Goal: Task Accomplishment & Management: Complete application form

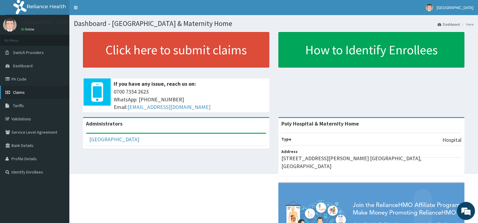
click at [18, 93] on span "Claims" at bounding box center [19, 91] width 12 height 5
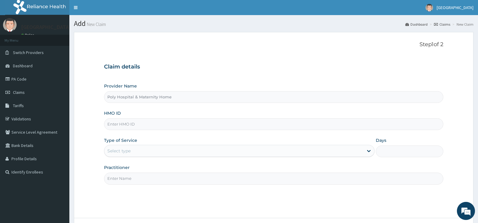
click at [137, 126] on input "HMO ID" at bounding box center [273, 124] width 339 height 12
paste input "CYU/10122/B"
type input "CYU/10122/B"
click at [190, 148] on div "Select type" at bounding box center [233, 151] width 259 height 10
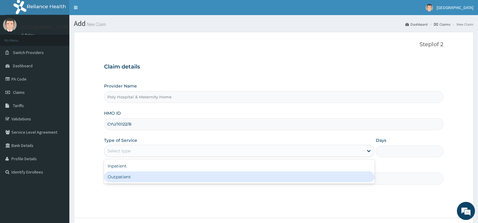
click at [139, 174] on div "Outpatient" at bounding box center [239, 176] width 270 height 11
type input "1"
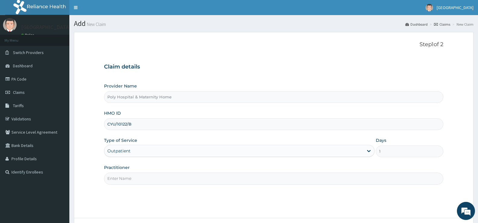
click at [196, 180] on input "Practitioner" at bounding box center [273, 178] width 339 height 12
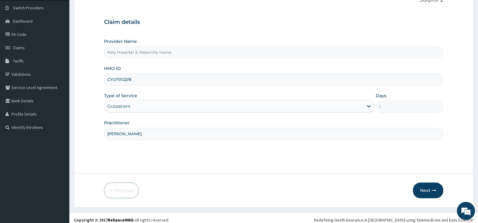
scroll to position [45, 0]
type input "DR AKUBO"
click at [428, 188] on button "Next" at bounding box center [427, 189] width 30 height 16
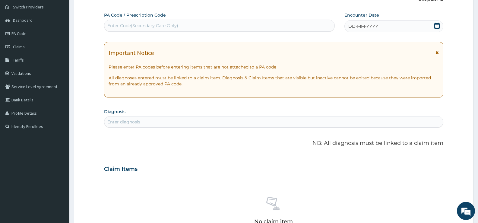
click at [436, 26] on icon at bounding box center [437, 26] width 6 height 6
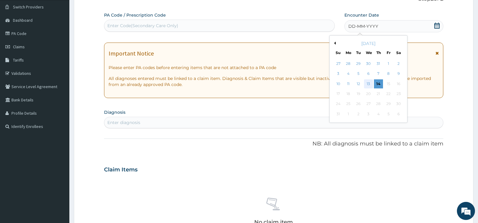
click at [370, 82] on div "13" at bounding box center [368, 83] width 9 height 9
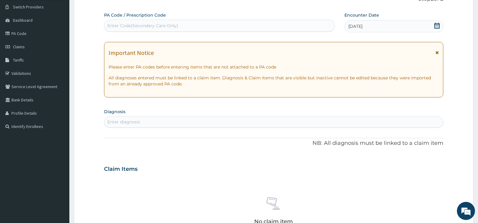
click at [197, 25] on div "Enter Code(Secondary Care Only)" at bounding box center [219, 26] width 230 height 10
paste input "PA/A29322"
type input "PA/A29322"
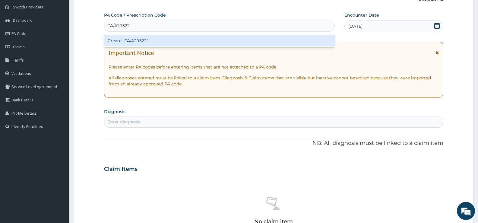
click at [145, 38] on div "Create "PA/A29322"" at bounding box center [219, 40] width 230 height 11
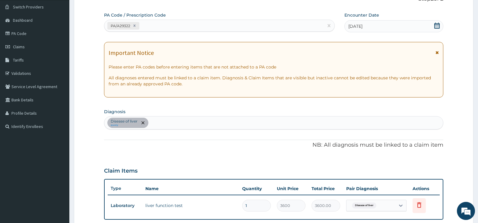
click at [272, 123] on div "Disease of liver query" at bounding box center [273, 122] width 338 height 13
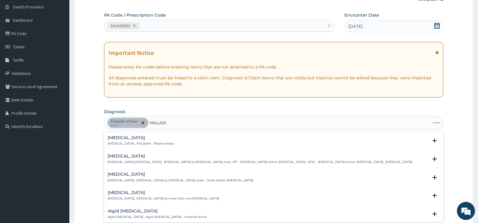
type input "MALARIA"
click at [154, 140] on h4 "Malaria" at bounding box center [141, 137] width 66 height 5
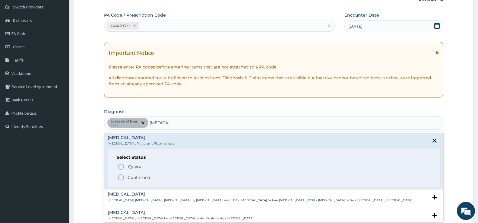
click at [132, 178] on p "Confirmed" at bounding box center [138, 177] width 23 height 6
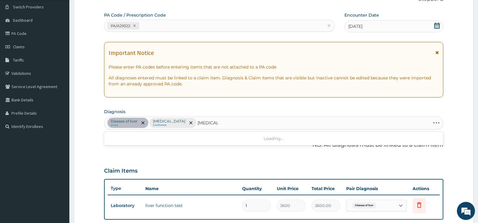
type input "TYPHOID"
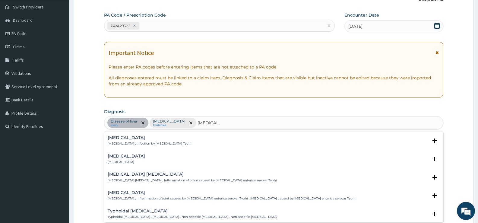
click at [139, 140] on div "Typhoid fever Typhoid fever , Infection by Salmonella Typhi" at bounding box center [150, 140] width 84 height 11
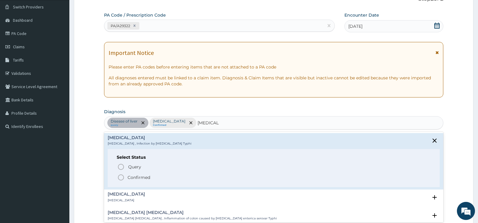
click at [132, 178] on p "Confirmed" at bounding box center [138, 177] width 23 height 6
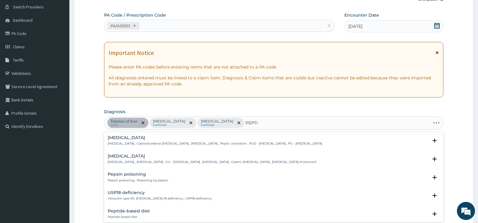
type input "PEPTIC"
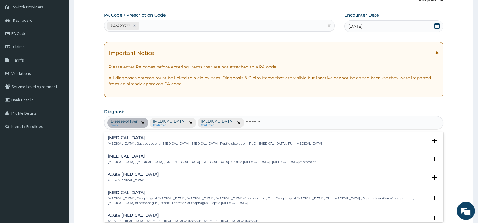
click at [122, 139] on h4 "Peptic ulcer" at bounding box center [215, 137] width 214 height 5
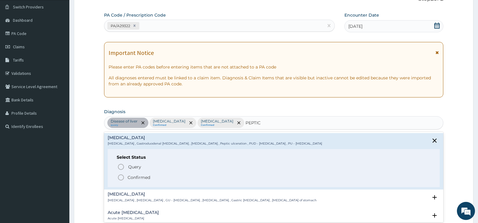
click at [136, 177] on p "Confirmed" at bounding box center [138, 177] width 23 height 6
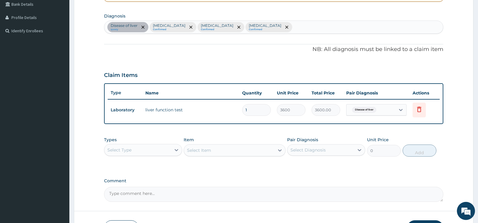
scroll to position [159, 0]
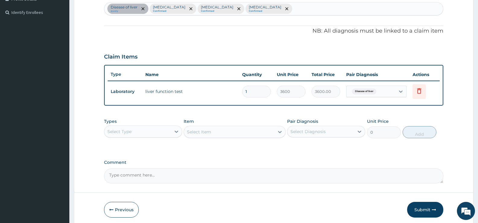
click at [127, 133] on div "Select Type" at bounding box center [119, 131] width 24 height 6
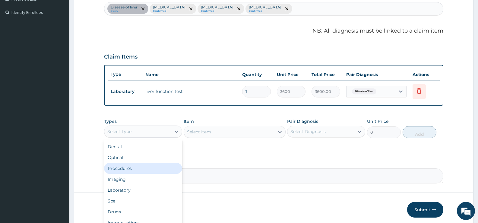
click at [129, 168] on div "Procedures" at bounding box center [143, 168] width 78 height 11
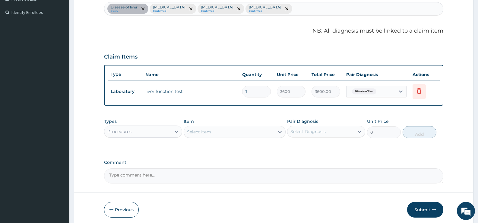
click at [224, 134] on div "Select Item" at bounding box center [229, 132] width 90 height 10
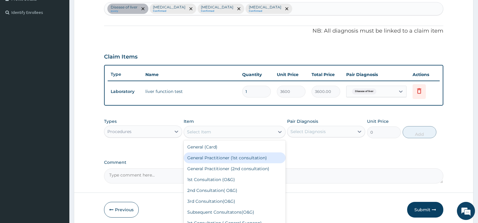
click at [219, 154] on div "General Practitioner (1st consultation)" at bounding box center [234, 157] width 102 height 11
type input "1500"
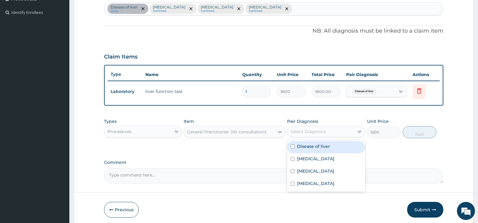
click at [316, 133] on div "Select Diagnosis" at bounding box center [307, 131] width 35 height 6
click at [314, 146] on label "Disease of liver" at bounding box center [313, 146] width 33 height 6
checkbox input "true"
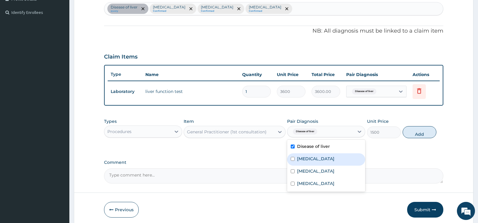
click at [312, 158] on label "Malaria" at bounding box center [315, 158] width 37 height 6
checkbox input "true"
click at [313, 170] on label "Typhoid fever" at bounding box center [315, 171] width 37 height 6
checkbox input "true"
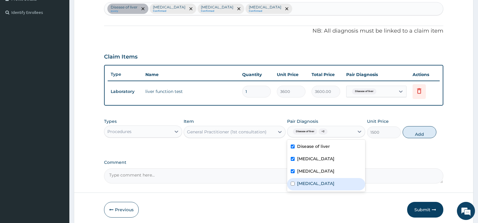
click at [312, 184] on label "Peptic ulcer" at bounding box center [315, 183] width 37 height 6
checkbox input "true"
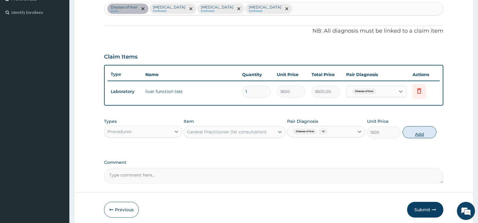
click at [423, 130] on button "Add" at bounding box center [419, 132] width 34 height 12
type input "0"
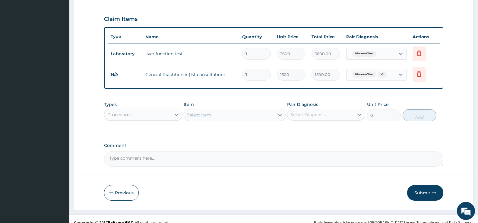
scroll to position [198, 0]
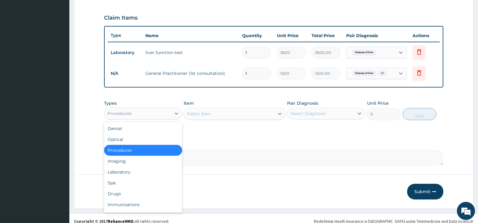
click at [156, 113] on div "Procedures" at bounding box center [137, 113] width 67 height 10
click at [148, 176] on div "Laboratory" at bounding box center [143, 171] width 78 height 11
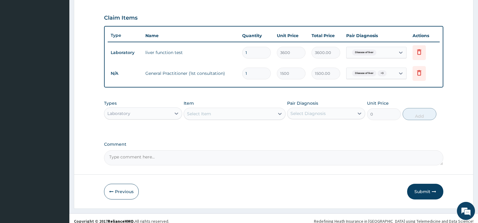
click at [212, 114] on div "Select Item" at bounding box center [229, 114] width 90 height 10
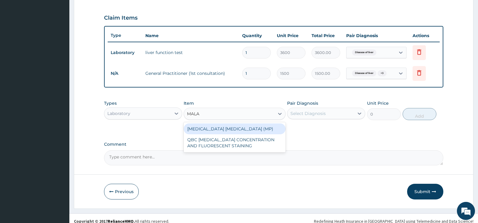
type input "MALAR"
type input "560"
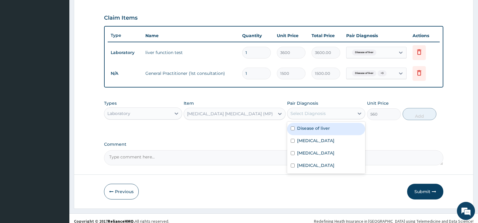
click at [324, 115] on div "Select Diagnosis" at bounding box center [307, 113] width 35 height 6
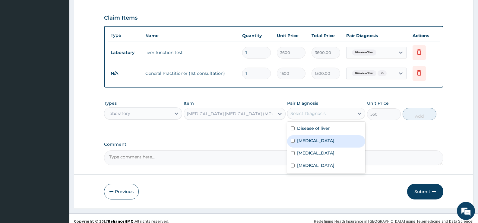
click at [309, 145] on div "Malaria" at bounding box center [326, 141] width 78 height 12
checkbox input "true"
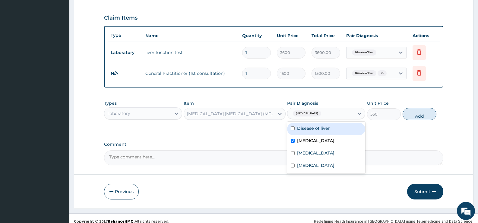
click at [434, 129] on div "Types Laboratory Item MALARIA PARASITE (MP) Pair Diagnosis option Malaria, sele…" at bounding box center [273, 114] width 339 height 35
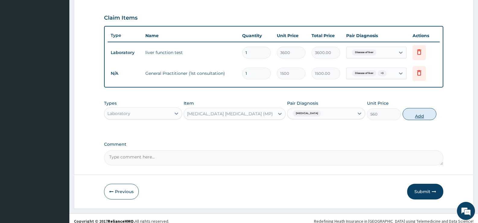
click at [419, 114] on button "Add" at bounding box center [419, 114] width 34 height 12
type input "0"
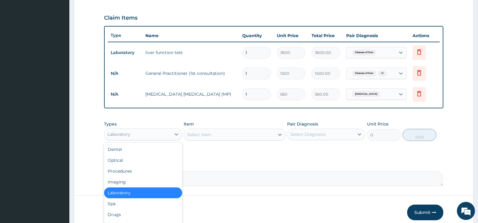
click at [164, 137] on div "Laboratory" at bounding box center [137, 134] width 67 height 10
click at [124, 214] on div "Drugs" at bounding box center [143, 214] width 78 height 11
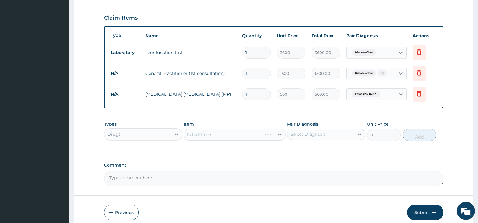
scroll to position [225, 0]
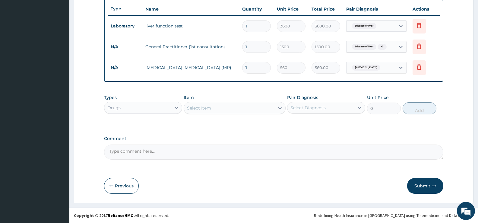
click at [208, 109] on div "Select Item" at bounding box center [199, 108] width 24 height 6
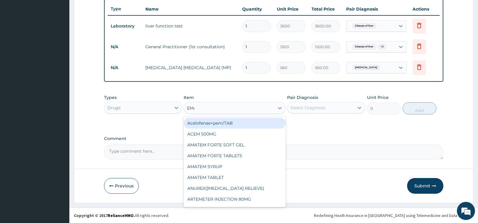
type input "EMAL"
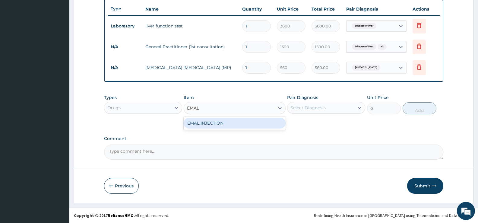
click at [206, 125] on div "EMAL INJECTION" at bounding box center [234, 123] width 102 height 11
type input "708.75"
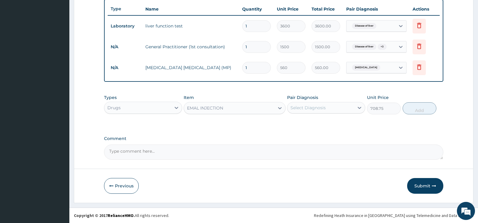
click at [319, 110] on div "Select Diagnosis" at bounding box center [307, 108] width 35 height 6
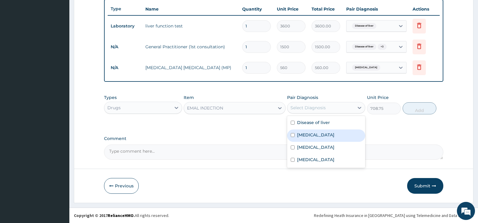
click at [314, 133] on div "Malaria" at bounding box center [326, 135] width 78 height 12
checkbox input "true"
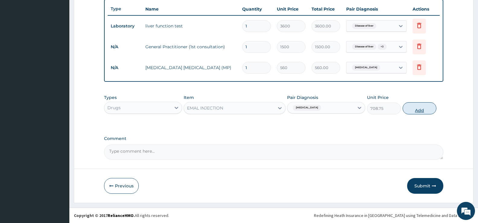
click at [415, 113] on button "Add" at bounding box center [419, 108] width 34 height 12
type input "0"
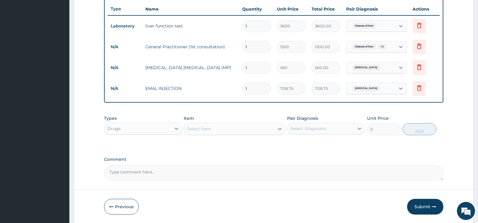
click at [200, 128] on div "Select Item" at bounding box center [199, 129] width 24 height 6
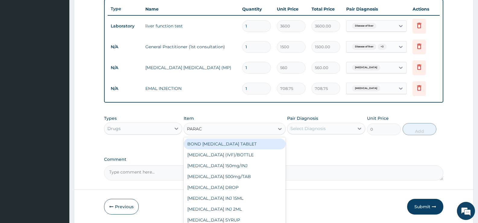
type input "PARACE"
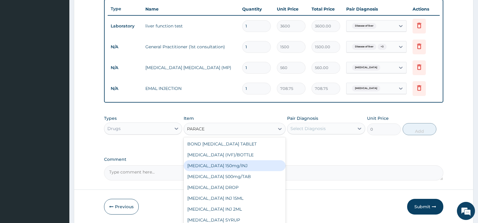
click at [214, 166] on div "Paracetamol 150mg/INJ" at bounding box center [234, 165] width 102 height 11
type input "31.5"
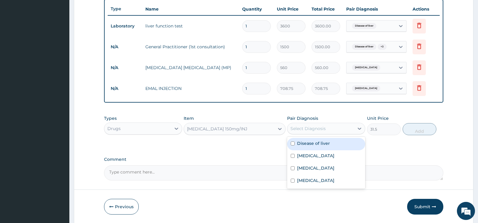
click at [320, 126] on div "Select Diagnosis" at bounding box center [307, 128] width 35 height 6
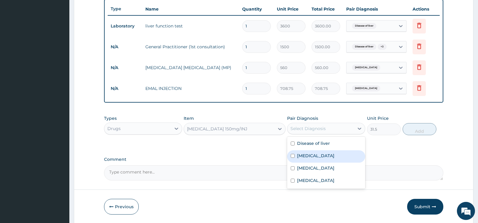
click at [313, 156] on div "Malaria" at bounding box center [326, 156] width 78 height 12
checkbox input "true"
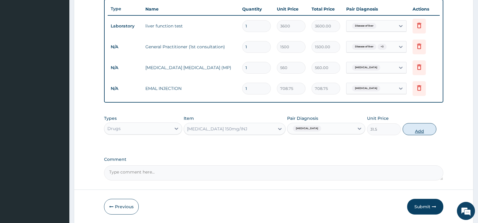
click at [426, 127] on button "Add" at bounding box center [419, 129] width 34 height 12
type input "0"
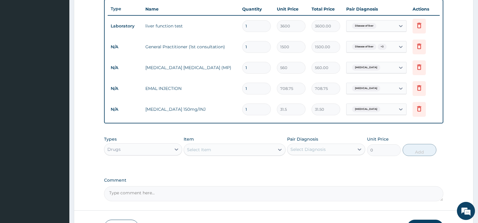
click at [204, 151] on div "Select Item" at bounding box center [199, 149] width 24 height 6
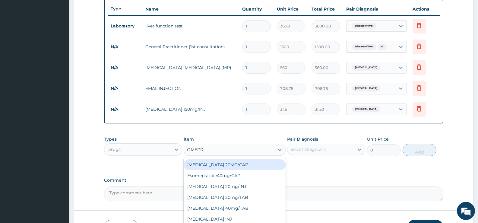
type input "OMEPRA"
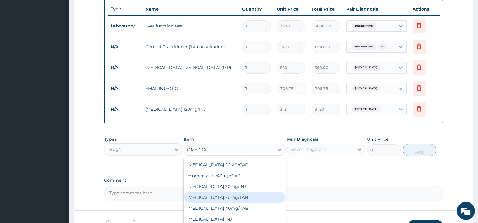
click at [218, 198] on div "OMEPRAZOLE 20mg/TAB" at bounding box center [234, 197] width 102 height 11
type input "78.75"
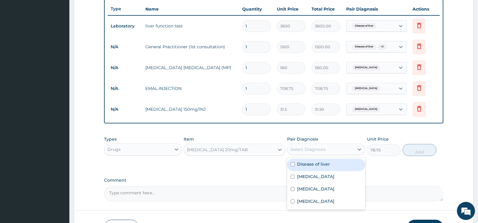
click at [308, 150] on div "Select Diagnosis" at bounding box center [307, 149] width 35 height 6
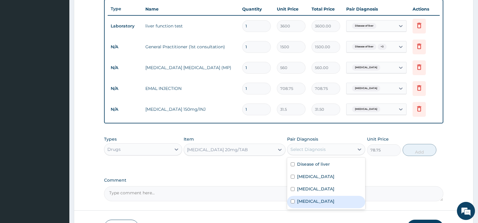
click at [312, 200] on label "Peptic ulcer" at bounding box center [315, 201] width 37 height 6
checkbox input "true"
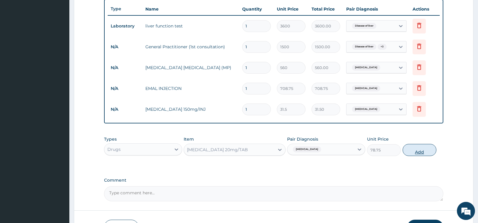
click at [426, 152] on button "Add" at bounding box center [419, 150] width 34 height 12
type input "0"
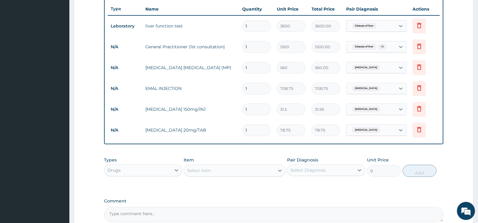
click at [218, 172] on div "Select Item" at bounding box center [229, 170] width 90 height 10
type input "GASCOL"
drag, startPoint x: 218, startPoint y: 170, endPoint x: 190, endPoint y: 169, distance: 28.0
click at [190, 169] on div "Select Item" at bounding box center [229, 170] width 90 height 10
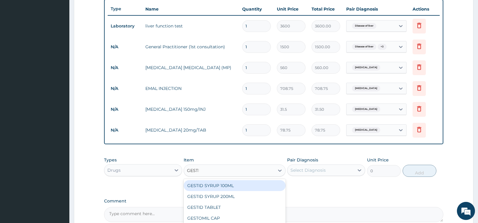
type input "GESTID"
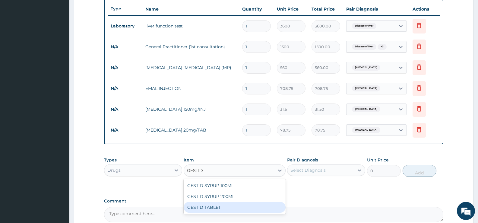
click at [206, 202] on div "GESTID TABLET" at bounding box center [234, 207] width 102 height 11
type input "10.5"
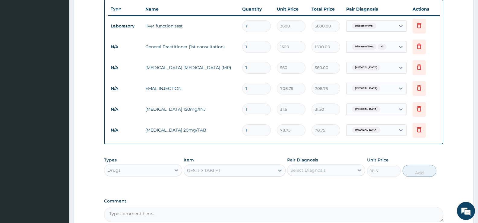
click at [211, 169] on div "GESTID TABLET" at bounding box center [203, 170] width 33 height 6
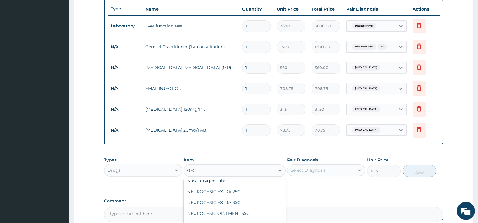
scroll to position [0, 0]
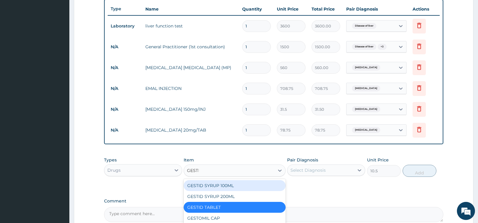
type input "GESTID"
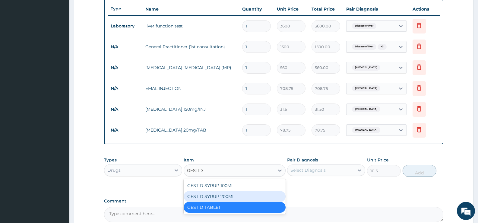
click at [220, 195] on div "GESTID SYRUP 200ML" at bounding box center [234, 196] width 102 height 11
type input "367.5"
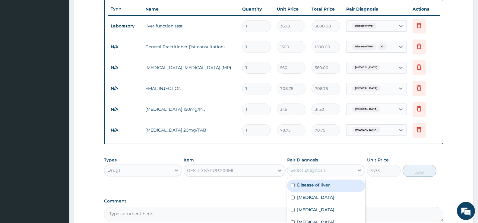
click at [314, 169] on div "Select Diagnosis" at bounding box center [307, 170] width 35 height 6
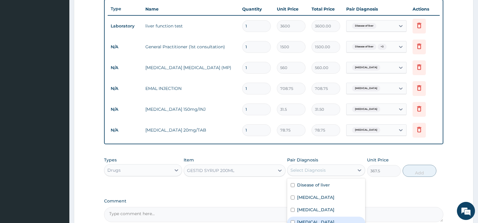
click at [314, 221] on label "Peptic ulcer" at bounding box center [315, 222] width 37 height 6
checkbox input "true"
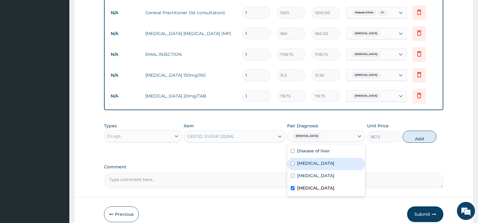
scroll to position [244, 0]
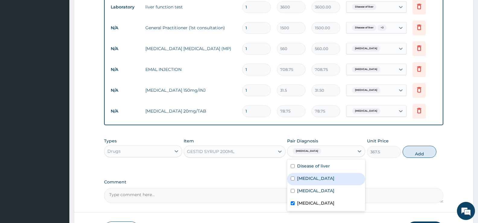
click at [413, 157] on button "Add" at bounding box center [419, 152] width 34 height 12
type input "0"
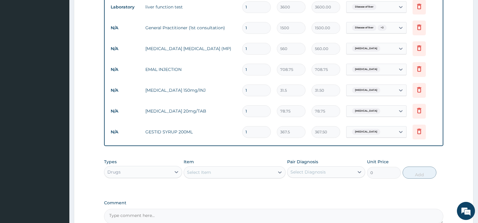
click at [253, 111] on input "1" at bounding box center [256, 111] width 29 height 12
type input "14"
type input "1102.50"
type input "14"
drag, startPoint x: 250, startPoint y: 90, endPoint x: 244, endPoint y: 90, distance: 5.7
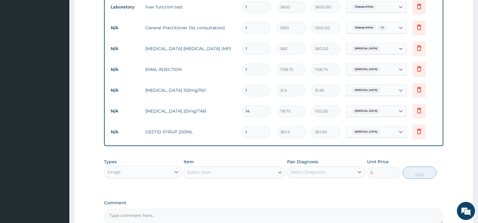
click at [244, 90] on input "1" at bounding box center [256, 90] width 29 height 12
type input "4"
type input "126.00"
type input "4"
drag, startPoint x: 252, startPoint y: 69, endPoint x: 243, endPoint y: 68, distance: 8.8
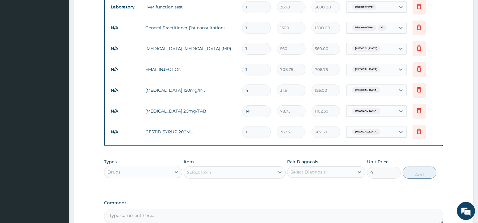
click at [243, 68] on input "1" at bounding box center [256, 70] width 29 height 12
type input "3"
type input "2126.25"
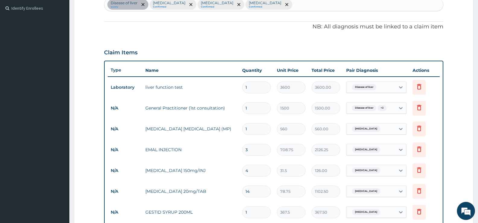
scroll to position [161, 0]
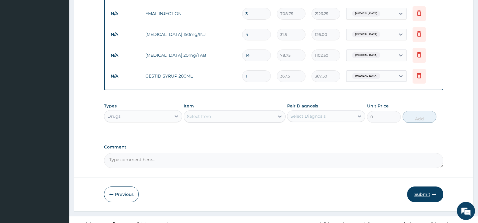
type input "3"
click at [426, 195] on button "Submit" at bounding box center [425, 194] width 36 height 16
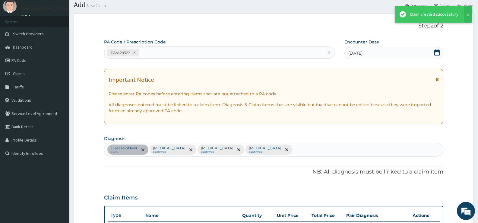
scroll to position [299, 0]
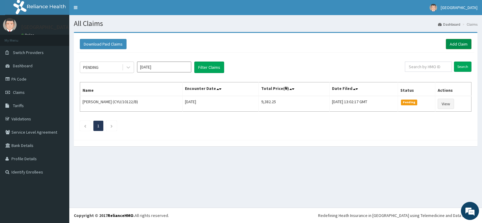
click at [465, 45] on link "Add Claim" at bounding box center [459, 44] width 26 height 10
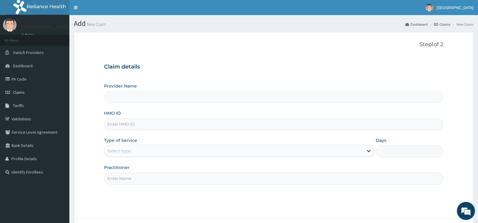
type input "Poly Hospital & Maternity Home"
click at [183, 125] on input "HMO ID" at bounding box center [273, 124] width 339 height 12
paste input "CYU/10122/B"
type input "CYU/10122/B"
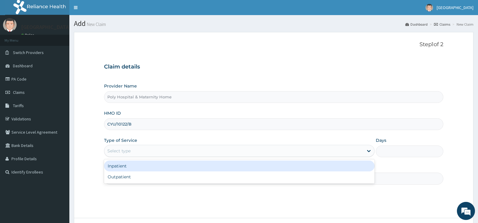
click at [121, 152] on div "Select type" at bounding box center [118, 151] width 23 height 6
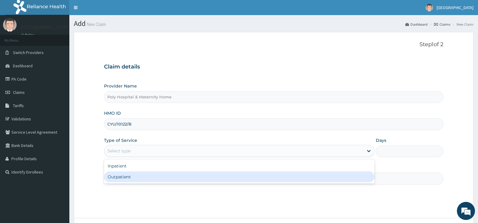
click at [127, 177] on div "Outpatient" at bounding box center [239, 176] width 270 height 11
type input "1"
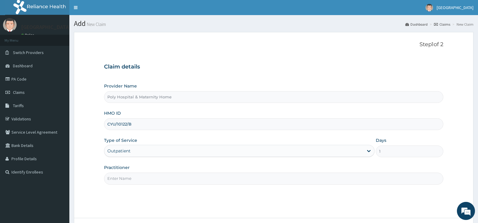
click at [133, 178] on input "Practitioner" at bounding box center [273, 178] width 339 height 12
type input "DR AKUBO"
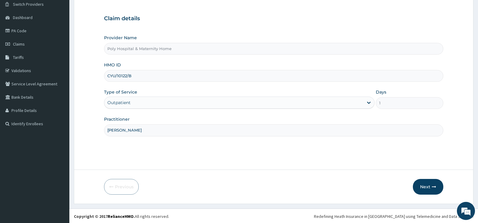
scroll to position [49, 0]
click at [430, 188] on button "Next" at bounding box center [427, 186] width 30 height 16
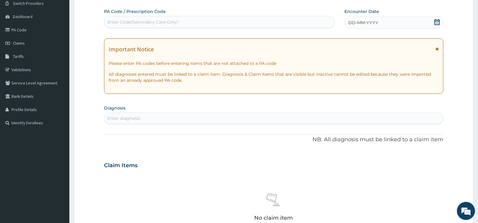
click at [436, 22] on icon at bounding box center [437, 22] width 6 height 6
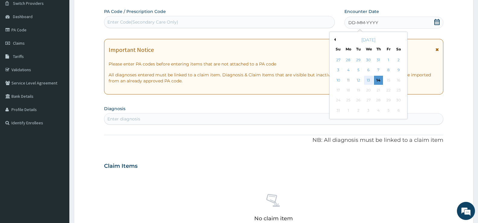
click at [370, 81] on div "13" at bounding box center [368, 80] width 9 height 9
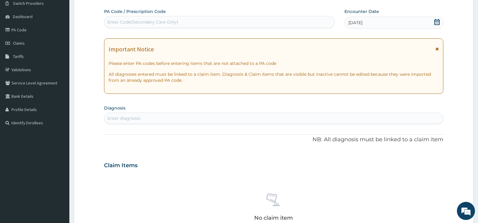
click at [175, 21] on div "Enter Code(Secondary Care Only)" at bounding box center [142, 22] width 71 height 6
paste input "PA/161F7D"
type input "PA/161F7D"
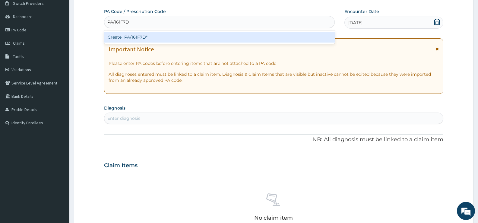
click at [142, 35] on div "Create "PA/161F7D"" at bounding box center [219, 37] width 230 height 11
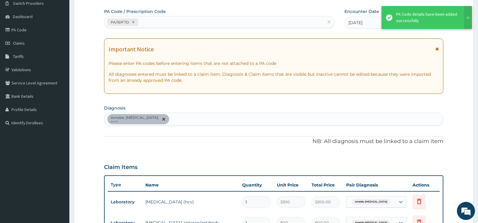
scroll to position [55, 0]
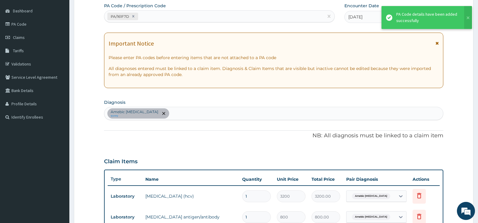
click at [437, 41] on icon at bounding box center [436, 43] width 3 height 4
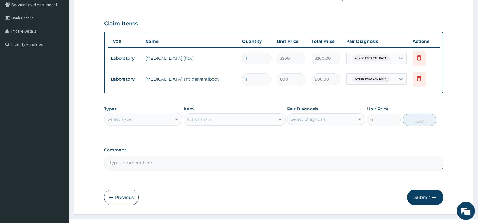
scroll to position [130, 0]
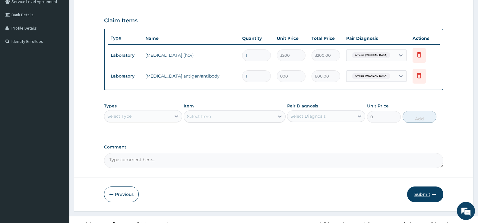
click at [416, 192] on button "Submit" at bounding box center [425, 194] width 36 height 16
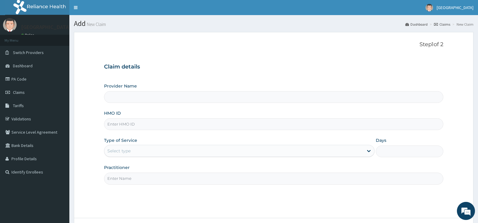
type input "Poly Hospital & Maternity Home"
click at [124, 127] on input "HMO ID" at bounding box center [273, 124] width 339 height 12
paste input "KSB/10331/B"
type input "KSB/10331/B"
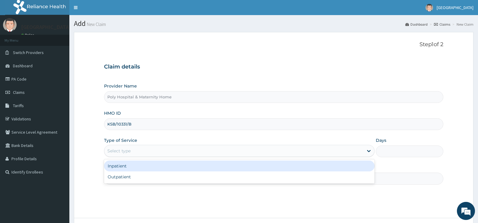
click at [122, 148] on div "Select type" at bounding box center [118, 151] width 23 height 6
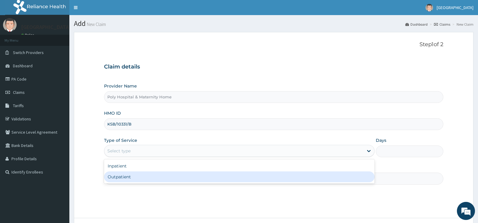
click at [121, 175] on div "Outpatient" at bounding box center [239, 176] width 270 height 11
type input "1"
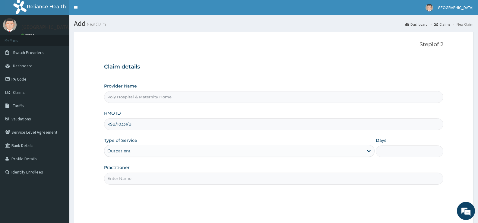
click at [121, 177] on input "Practitioner" at bounding box center [273, 178] width 339 height 12
type input "[PERSON_NAME]"
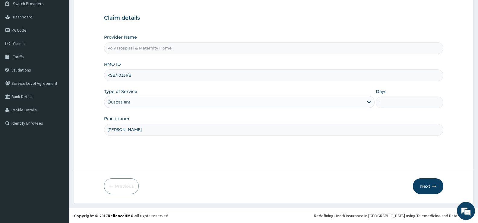
scroll to position [49, 0]
click at [432, 183] on icon "button" at bounding box center [433, 185] width 4 height 4
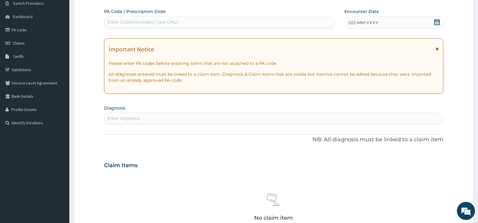
click at [437, 48] on icon at bounding box center [436, 49] width 3 height 4
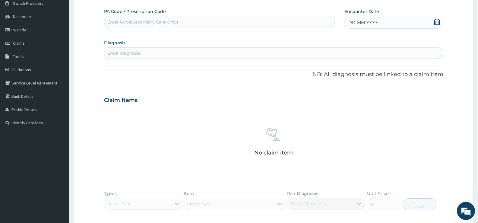
click at [436, 21] on icon at bounding box center [436, 22] width 5 height 6
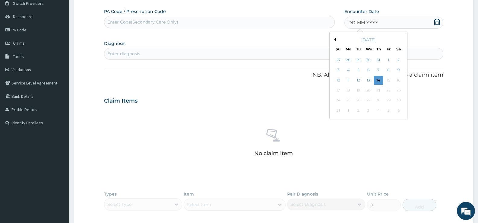
click at [370, 80] on div "13" at bounding box center [368, 80] width 9 height 9
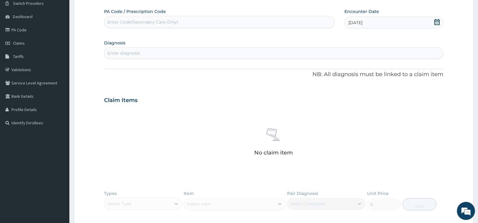
click at [221, 22] on div "Enter Code(Secondary Care Only)" at bounding box center [219, 22] width 230 height 10
paste input "PA/5D0696"
type input "PA/5D0696"
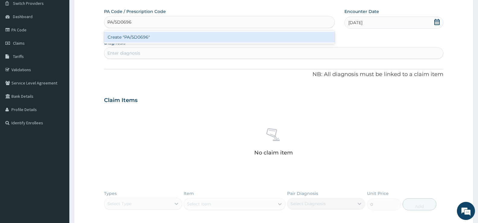
click at [191, 37] on div "Create "PA/5D0696"" at bounding box center [219, 37] width 230 height 11
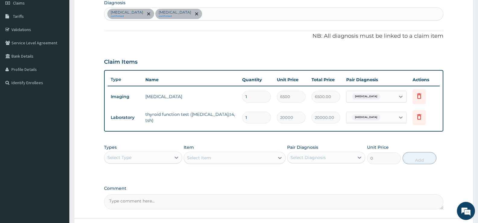
scroll to position [90, 0]
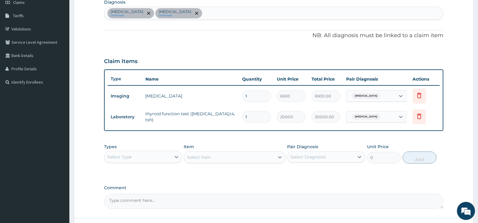
click at [258, 12] on div "Ischemic heart disease confirmed Thyroiditis confirmed" at bounding box center [273, 13] width 338 height 13
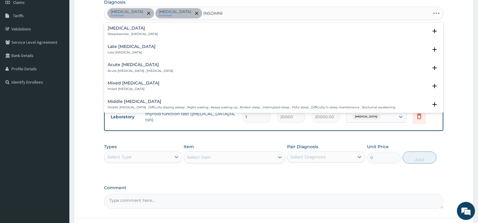
type input "INSOMNIA"
click at [156, 30] on div "Insomnia Sleeplessness , Insomnia" at bounding box center [274, 31] width 332 height 11
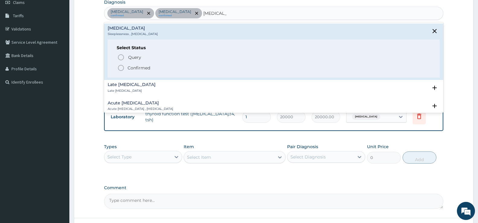
click at [140, 67] on p "Confirmed" at bounding box center [138, 68] width 23 height 6
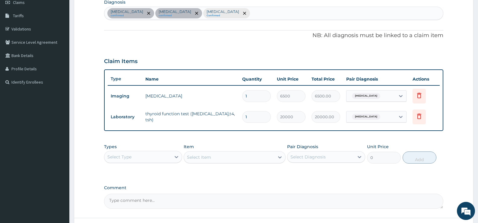
click at [152, 159] on div "Select Type" at bounding box center [137, 157] width 67 height 10
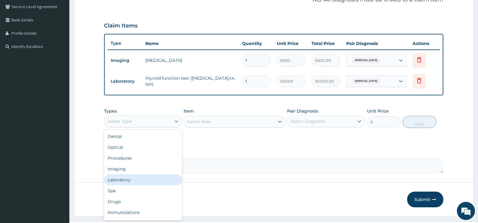
scroll to position [139, 0]
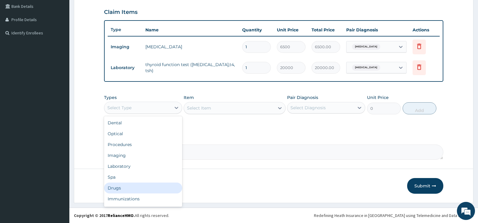
click at [118, 190] on div "Drugs" at bounding box center [143, 187] width 78 height 11
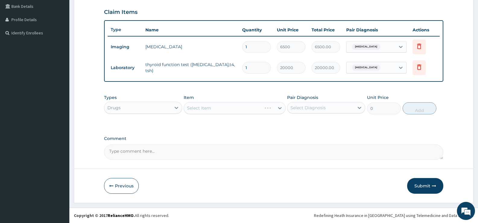
click at [233, 108] on div "Select Item" at bounding box center [234, 108] width 102 height 12
click at [265, 108] on div "Select Item" at bounding box center [229, 108] width 90 height 10
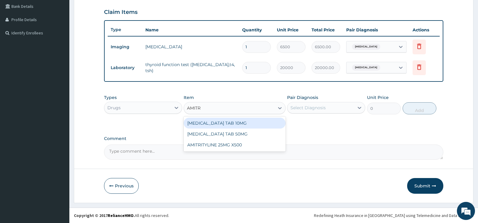
type input "AMITRI"
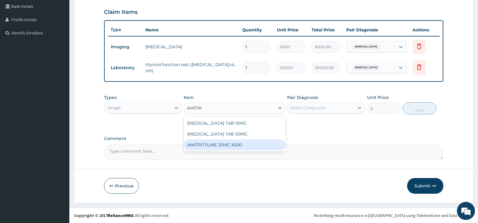
click at [220, 146] on div "AMITRITYLINE 25MG X500" at bounding box center [234, 144] width 102 height 11
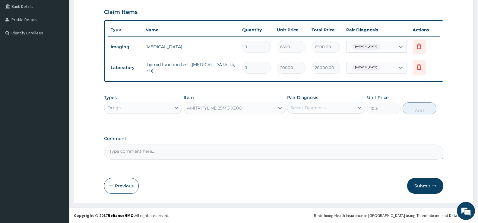
click at [233, 109] on div "AMITRITYLINE 25MG X500" at bounding box center [214, 108] width 55 height 6
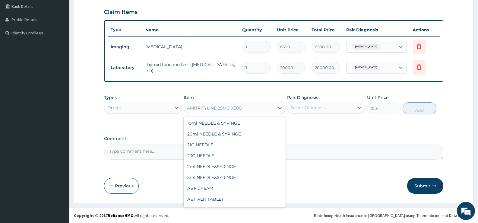
scroll to position [544, 0]
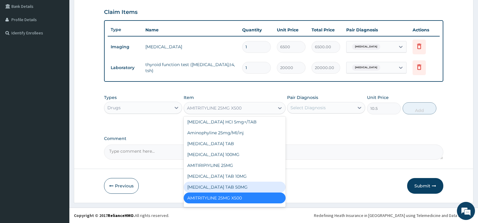
click at [234, 185] on div "AMITRIPTYLINE TAB 50MG" at bounding box center [234, 186] width 102 height 11
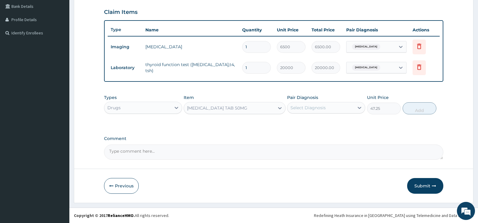
click at [224, 107] on div "AMITRIPTYLINE TAB 50MG" at bounding box center [217, 108] width 60 height 6
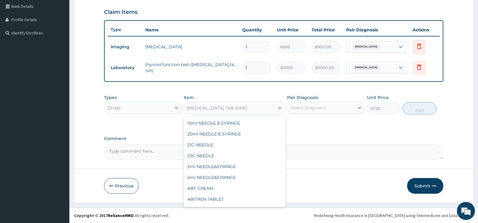
scroll to position [533, 0]
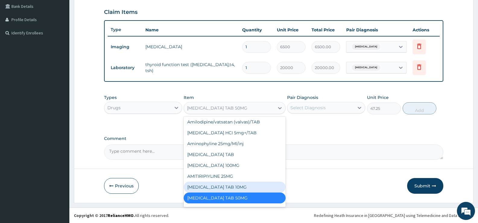
click at [233, 185] on div "AMITRIPTYLINE TAB 10MG" at bounding box center [234, 186] width 102 height 11
type input "36.75"
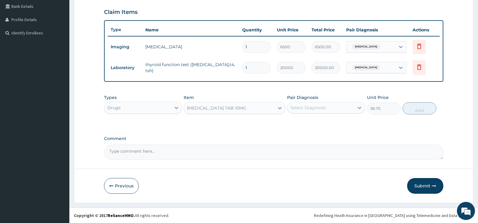
click at [306, 110] on div "Select Diagnosis" at bounding box center [307, 108] width 35 height 6
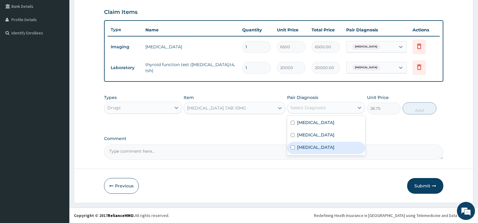
click at [308, 150] on label "Insomnia" at bounding box center [315, 147] width 37 height 6
checkbox input "true"
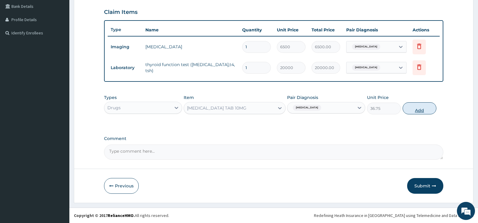
click at [422, 111] on button "Add" at bounding box center [419, 108] width 34 height 12
type input "0"
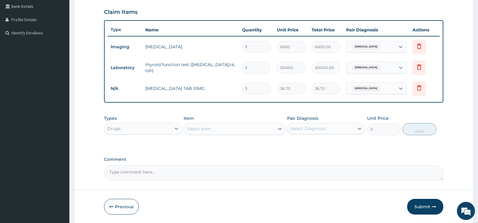
type input "14"
type input "514.50"
type input "14"
click at [273, 105] on div "PA Code / Prescription Code PA/5D0696 Encounter Date 04-08-2025 Diagnosis Ische…" at bounding box center [273, 50] width 339 height 262
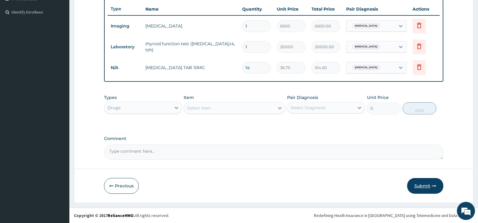
click at [429, 187] on button "Submit" at bounding box center [425, 186] width 36 height 16
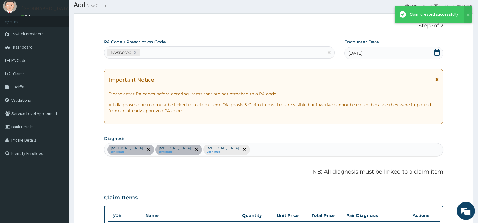
scroll to position [160, 0]
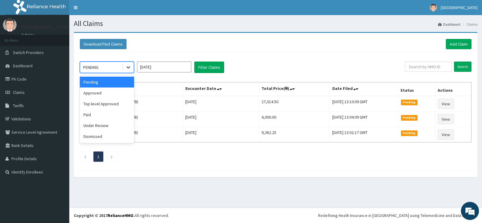
click at [126, 67] on icon at bounding box center [128, 67] width 6 height 6
click at [111, 114] on div "Paid" at bounding box center [107, 114] width 54 height 11
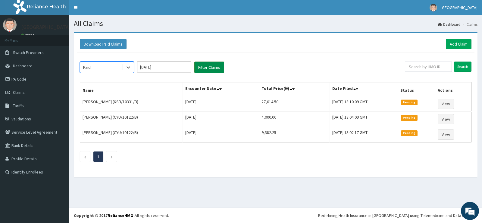
click at [209, 71] on button "Filter Claims" at bounding box center [209, 66] width 30 height 11
click at [211, 68] on button "Filter Claims" at bounding box center [209, 66] width 30 height 11
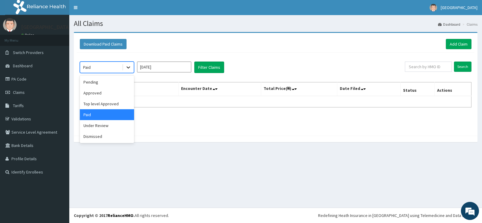
click at [130, 67] on icon at bounding box center [128, 67] width 6 height 6
click at [105, 92] on div "Approved" at bounding box center [107, 92] width 54 height 11
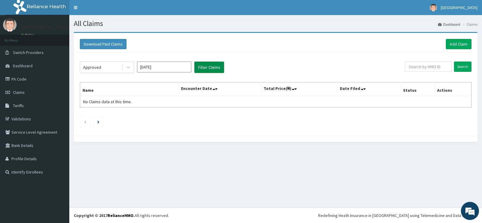
click at [213, 68] on button "Filter Claims" at bounding box center [209, 66] width 30 height 11
